Goal: Task Accomplishment & Management: Complete application form

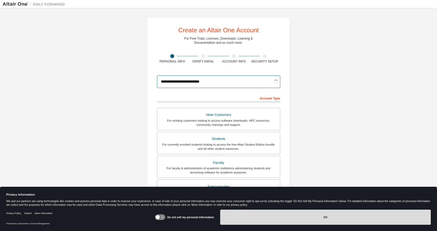
type input "**********"
click at [254, 215] on button "OK" at bounding box center [325, 217] width 211 height 15
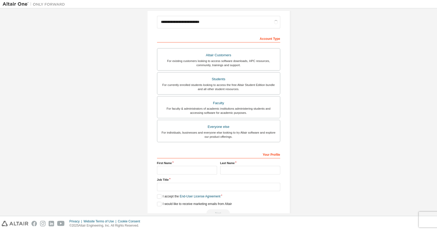
scroll to position [71, 0]
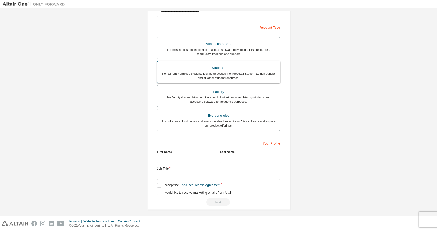
click at [244, 73] on div "For currently enrolled students looking to access the free Altair Student Editi…" at bounding box center [219, 76] width 117 height 8
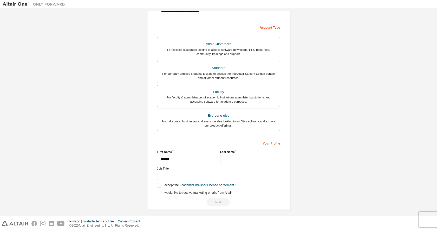
type input "*******"
type input "*"
click at [161, 185] on label "I accept the Academic End-User License Agreement" at bounding box center [195, 185] width 77 height 4
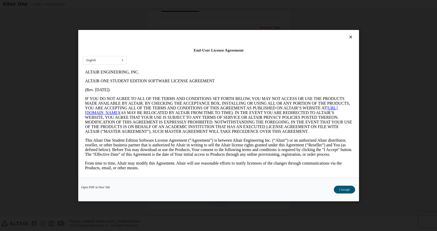
scroll to position [0, 0]
click at [348, 188] on button "I Accept" at bounding box center [344, 189] width 21 height 8
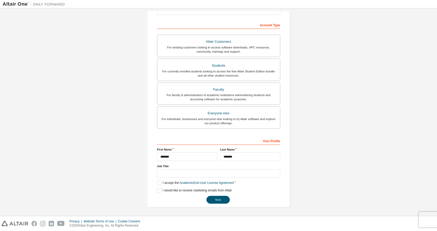
scroll to position [73, 0]
click at [213, 199] on button "Next" at bounding box center [218, 200] width 23 height 8
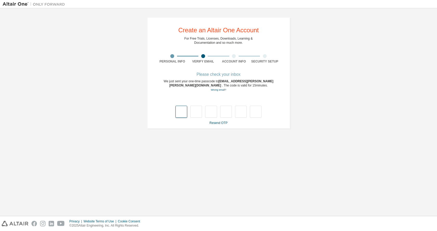
scroll to position [0, 0]
paste input "*"
type input "*"
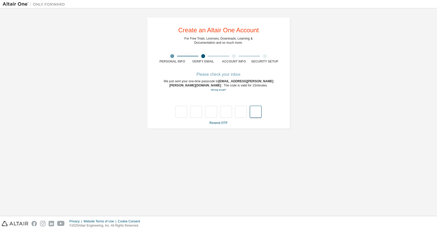
type input "*"
